Goal: Task Accomplishment & Management: Manage account settings

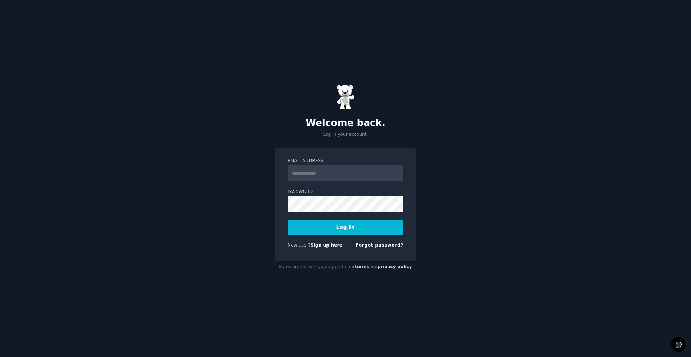
click at [330, 175] on input "Email Address" at bounding box center [346, 173] width 116 height 16
click at [321, 146] on div "Welcome back. Log in your account. Email Address Password Log In New user? Sign…" at bounding box center [345, 178] width 691 height 357
click at [326, 172] on input "Email Address" at bounding box center [346, 173] width 116 height 16
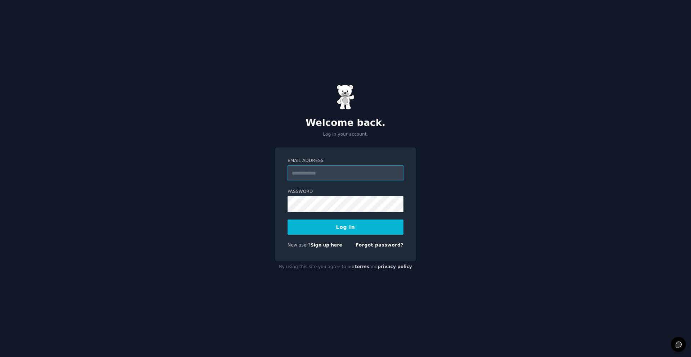
click at [331, 173] on input "Email Address" at bounding box center [346, 173] width 116 height 16
type input "**********"
click at [344, 228] on button "Log In" at bounding box center [346, 227] width 116 height 15
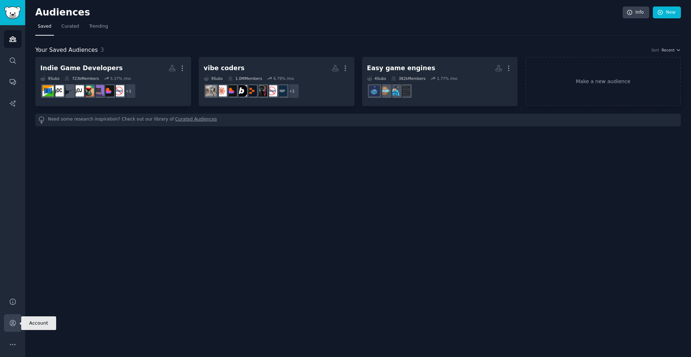
click at [11, 329] on link "Account" at bounding box center [13, 323] width 18 height 18
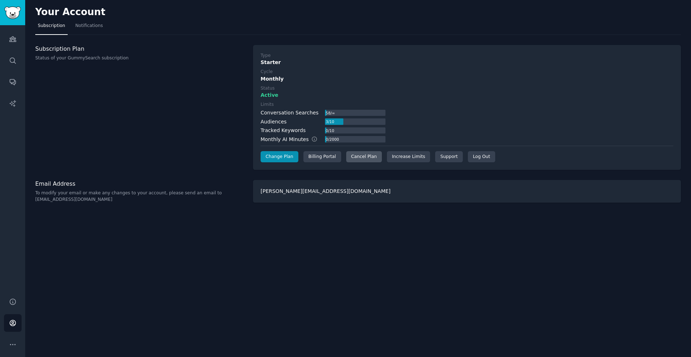
click at [369, 157] on div "Cancel Plan" at bounding box center [364, 157] width 36 height 12
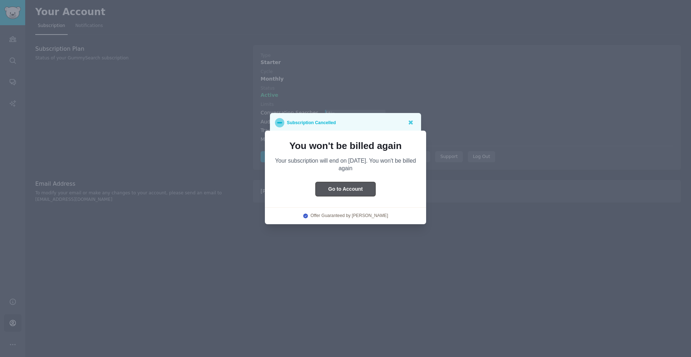
click at [347, 190] on button "Go to Account" at bounding box center [346, 189] width 60 height 14
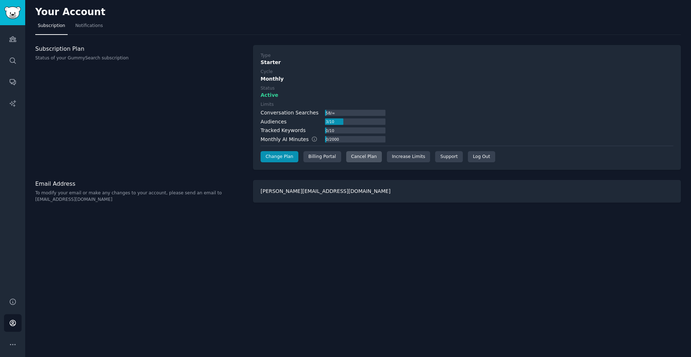
click at [360, 159] on div "Cancel Plan" at bounding box center [364, 157] width 36 height 12
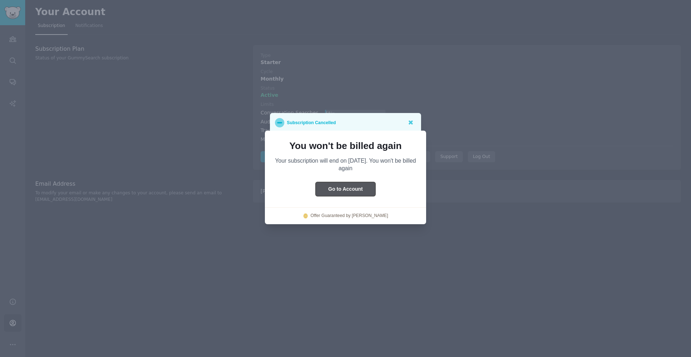
click at [353, 188] on button "Go to Account" at bounding box center [346, 189] width 60 height 14
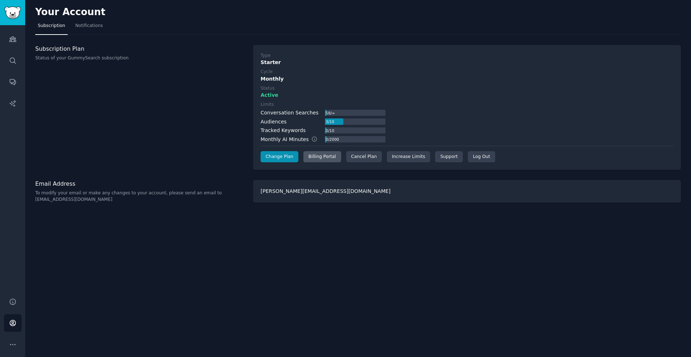
click at [327, 155] on div "Billing Portal" at bounding box center [322, 157] width 38 height 12
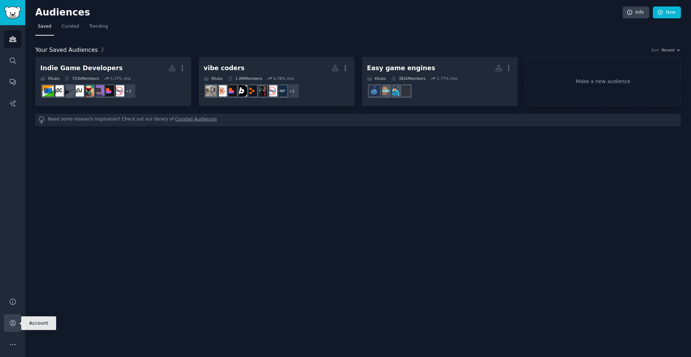
click at [16, 327] on link "Account" at bounding box center [13, 323] width 18 height 18
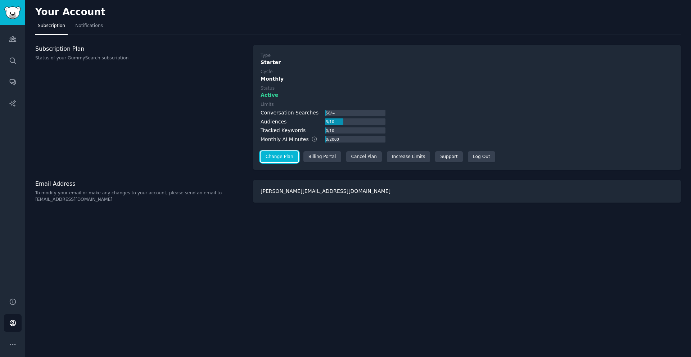
click at [276, 160] on link "Change Plan" at bounding box center [280, 157] width 38 height 12
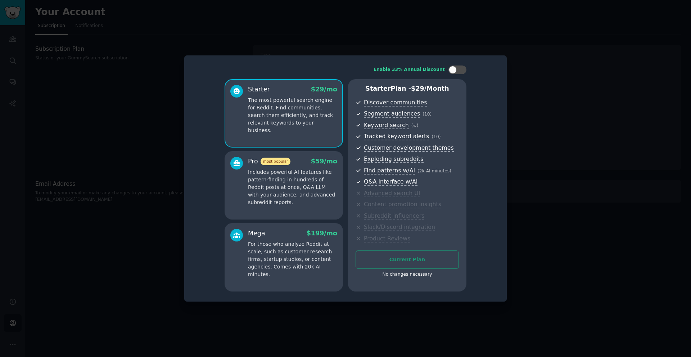
click at [546, 150] on div at bounding box center [345, 178] width 691 height 357
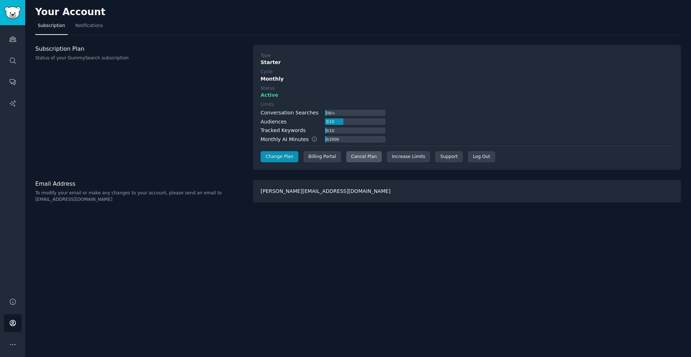
click at [366, 158] on div "Cancel Plan" at bounding box center [364, 157] width 36 height 12
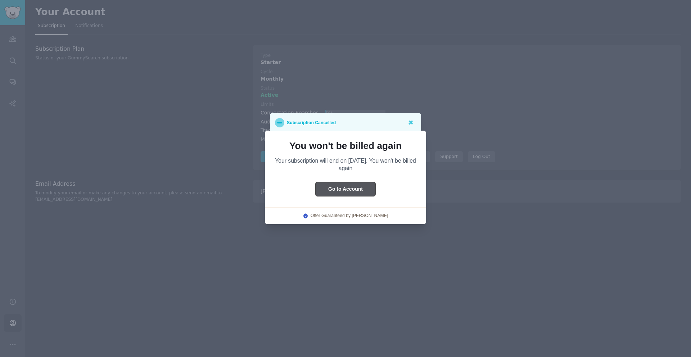
click at [369, 194] on button "Go to Account" at bounding box center [346, 189] width 60 height 14
